Goal: Find specific page/section: Find specific page/section

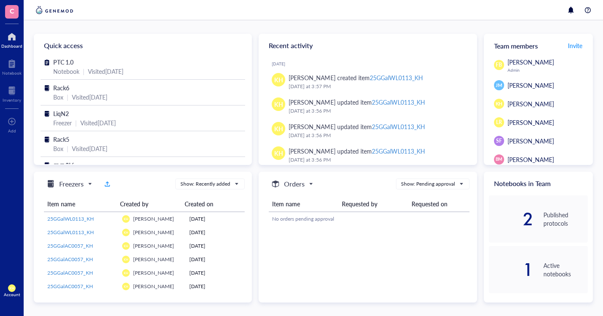
click at [9, 85] on div at bounding box center [12, 91] width 19 height 14
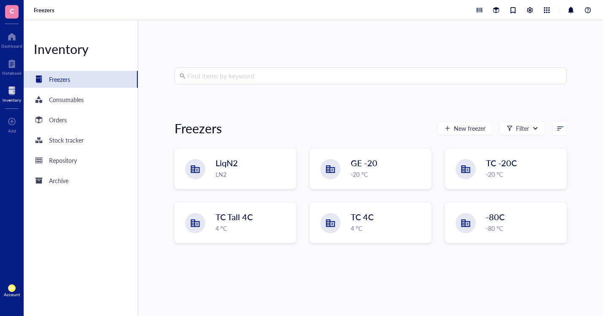
click at [235, 180] on div "LiqN2 LN2" at bounding box center [235, 169] width 121 height 40
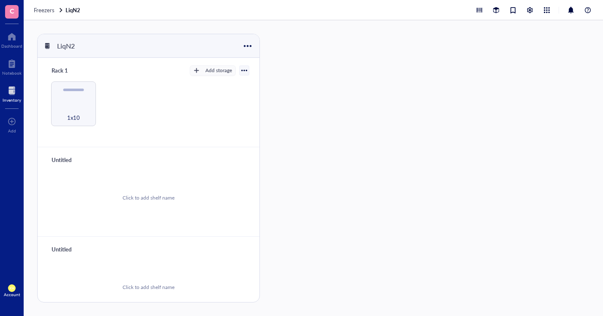
click at [74, 107] on div "1x10" at bounding box center [73, 113] width 37 height 19
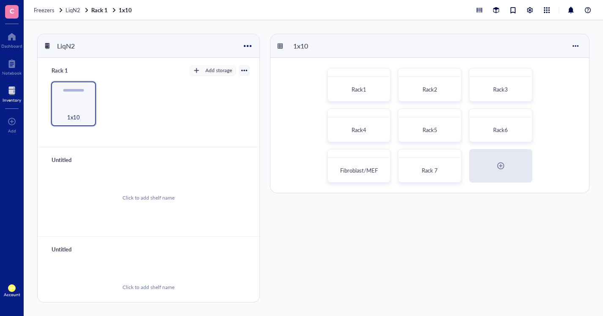
click at [427, 169] on span "Rack 7" at bounding box center [430, 170] width 16 height 8
